Goal: Find specific page/section: Find specific page/section

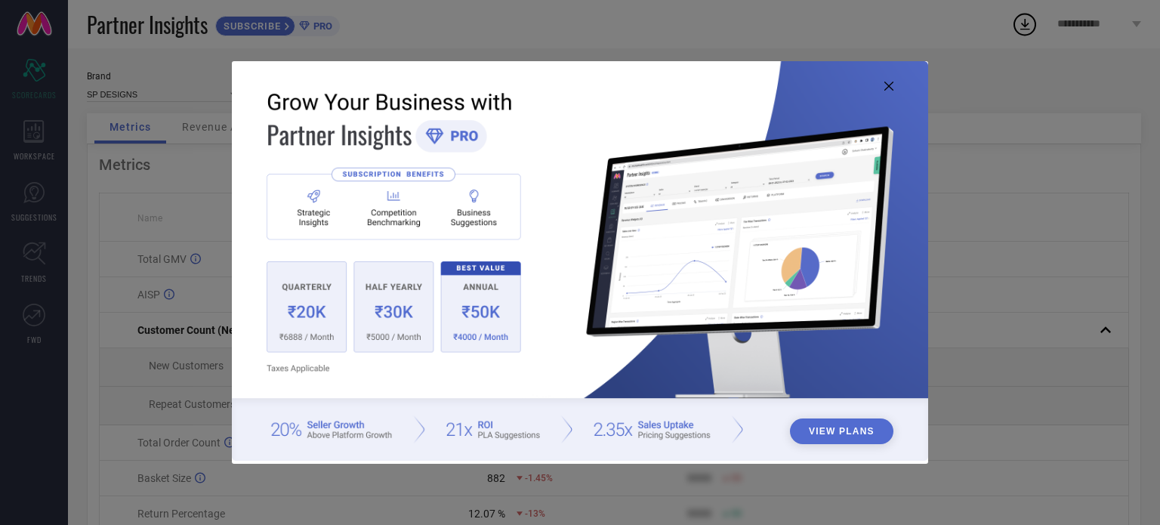
click at [449, 135] on img at bounding box center [580, 261] width 697 height 400
click at [855, 433] on button "View Plans" at bounding box center [841, 432] width 103 height 26
click at [886, 89] on icon at bounding box center [889, 86] width 9 height 9
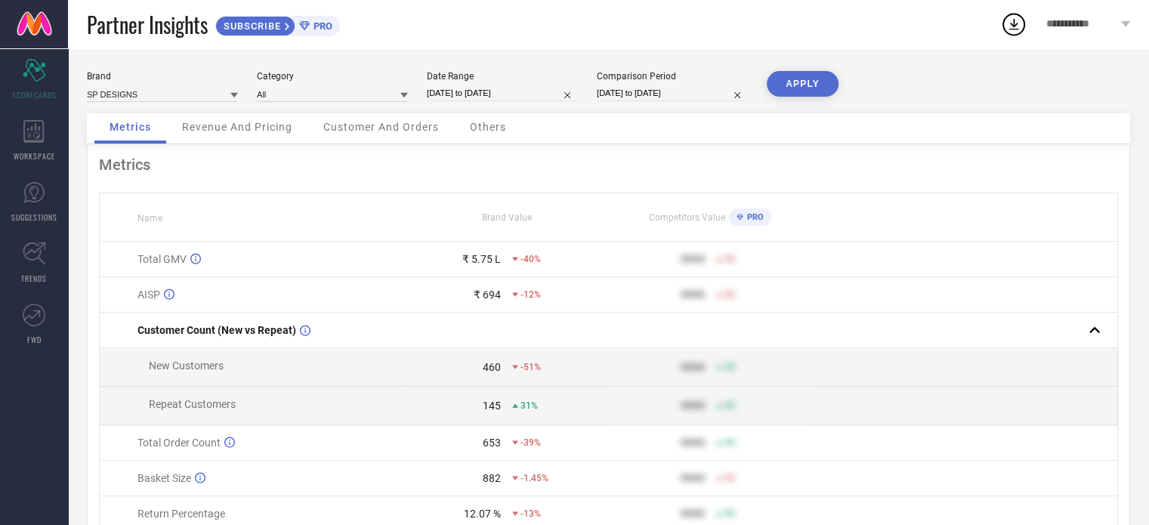
click at [231, 131] on span "Revenue And Pricing" at bounding box center [237, 127] width 110 height 12
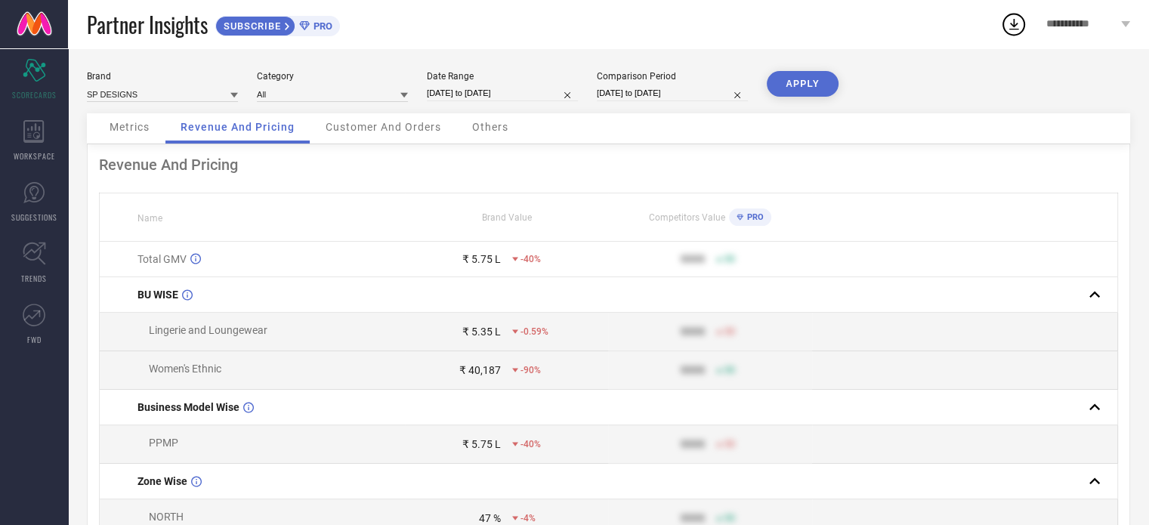
click at [390, 128] on span "Customer And Orders" at bounding box center [384, 127] width 116 height 12
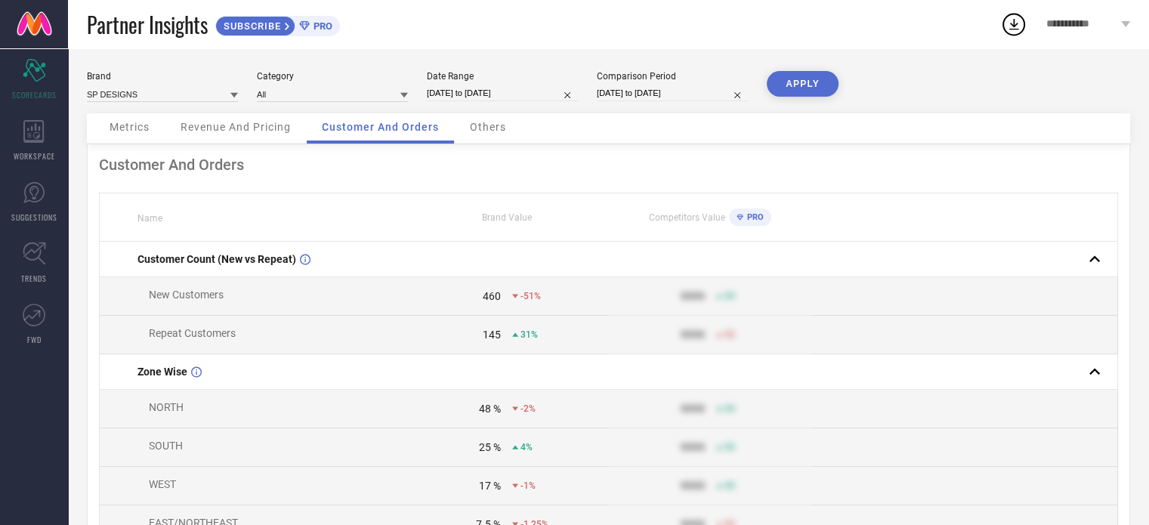
click at [487, 129] on span "Others" at bounding box center [488, 127] width 36 height 12
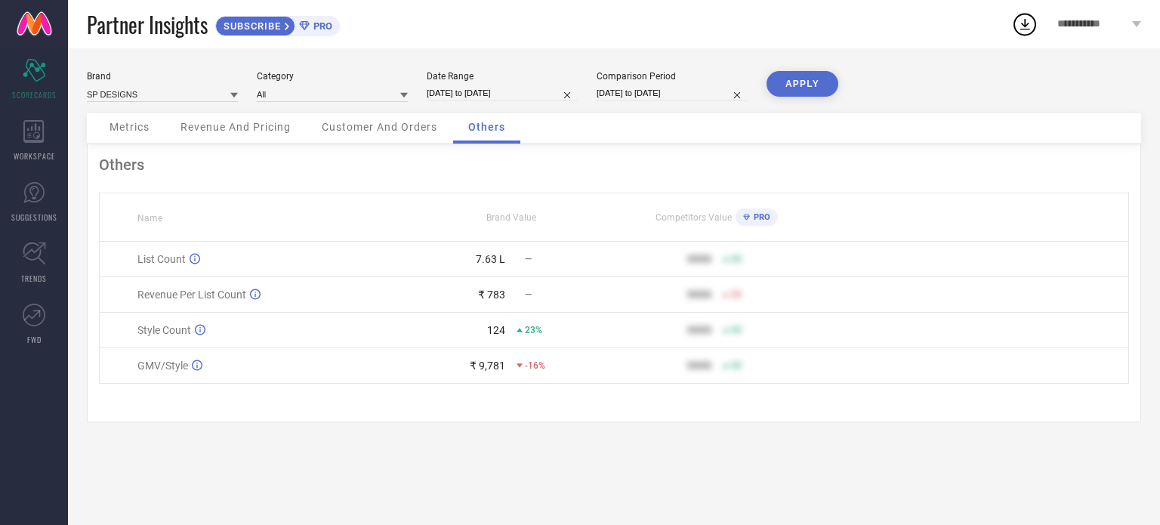
click at [136, 128] on span "Metrics" at bounding box center [130, 127] width 40 height 12
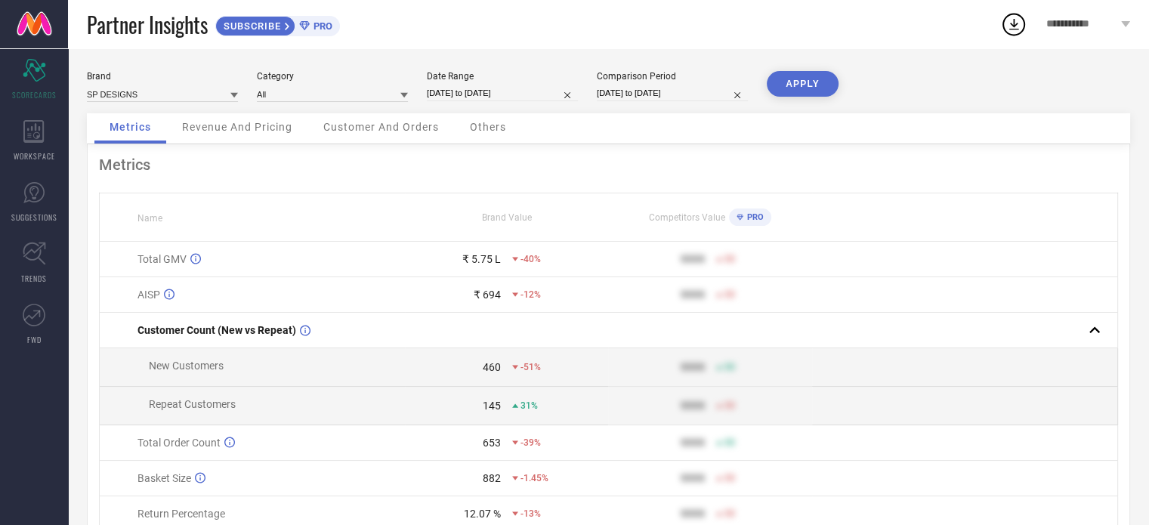
click at [233, 97] on icon at bounding box center [234, 95] width 8 height 8
click at [233, 97] on icon at bounding box center [234, 95] width 8 height 5
click at [233, 97] on icon at bounding box center [234, 95] width 8 height 8
